Goal: Task Accomplishment & Management: Use online tool/utility

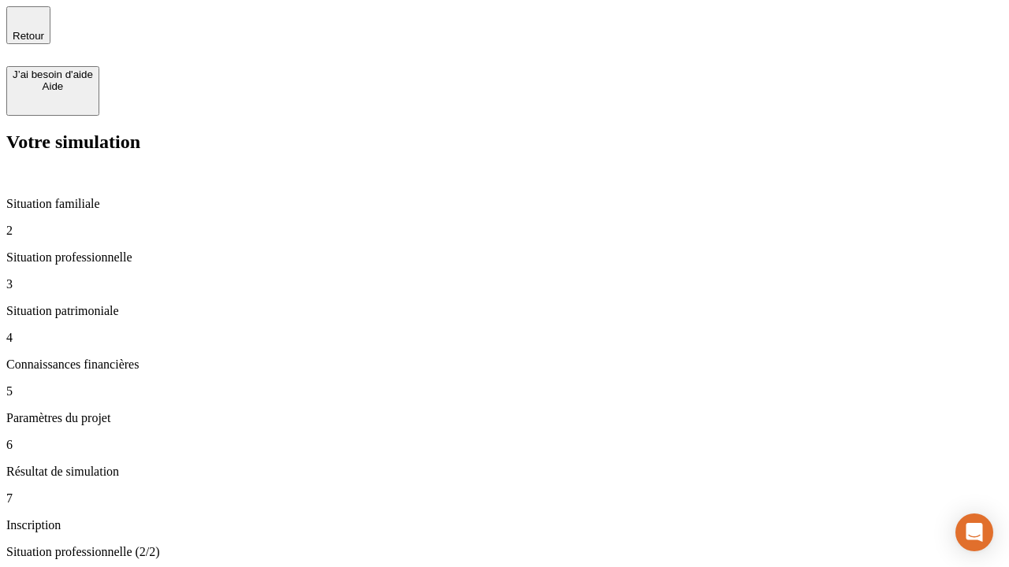
type input "30 000"
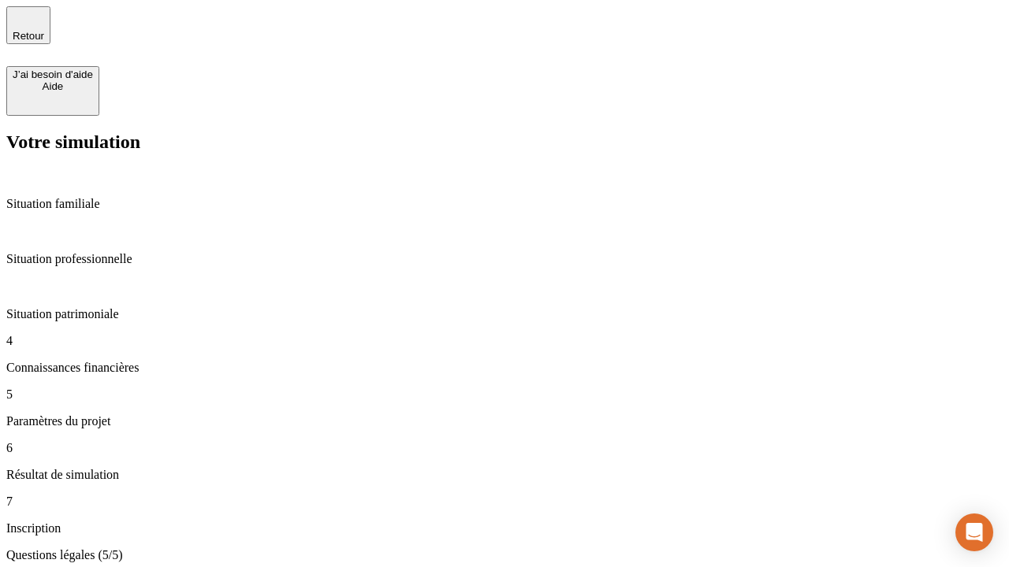
type input "25"
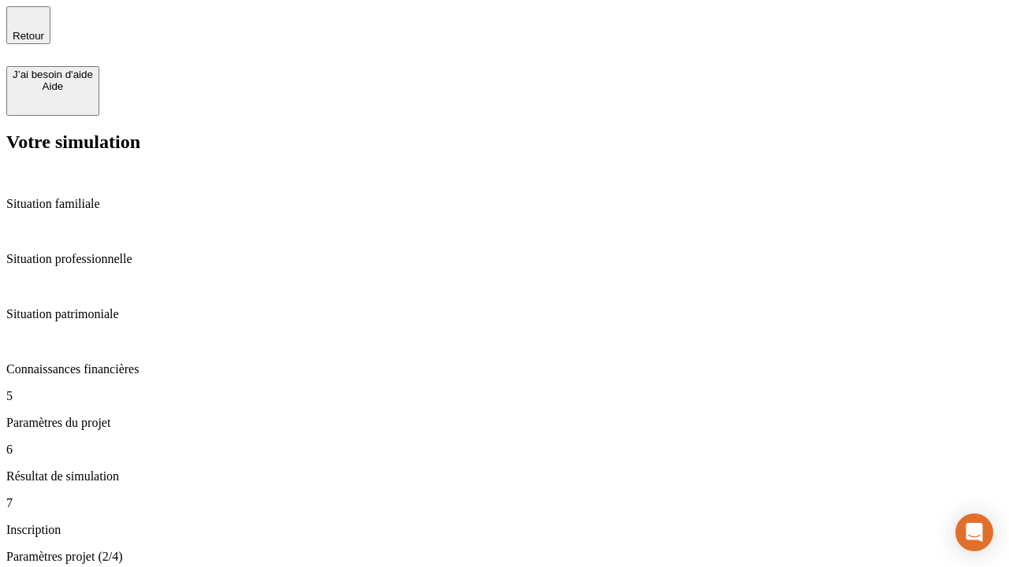
type input "64"
type input "1 000"
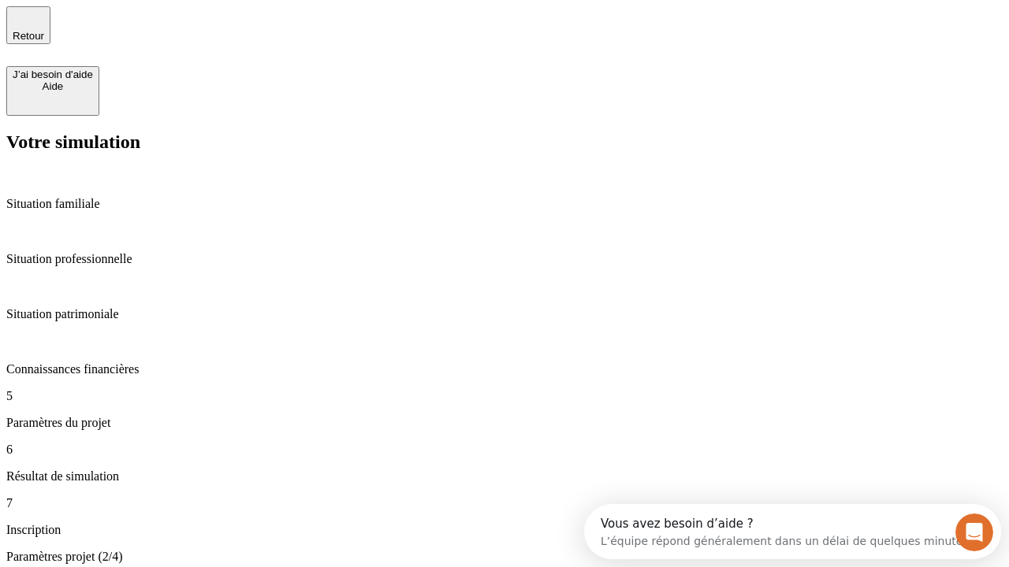
type input "640"
type input "47"
